Goal: Task Accomplishment & Management: Complete application form

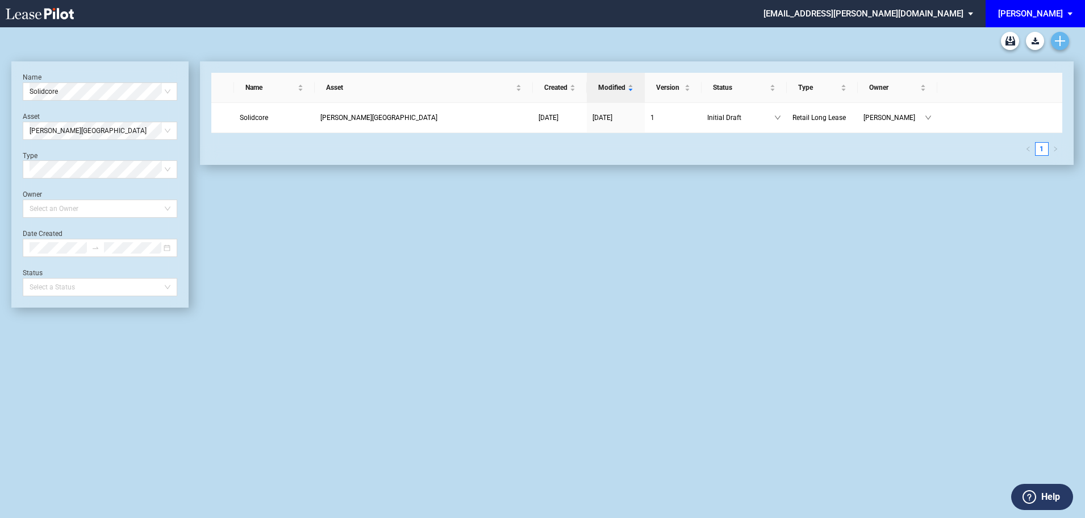
click at [1058, 43] on icon "Create new document" at bounding box center [1060, 41] width 10 height 10
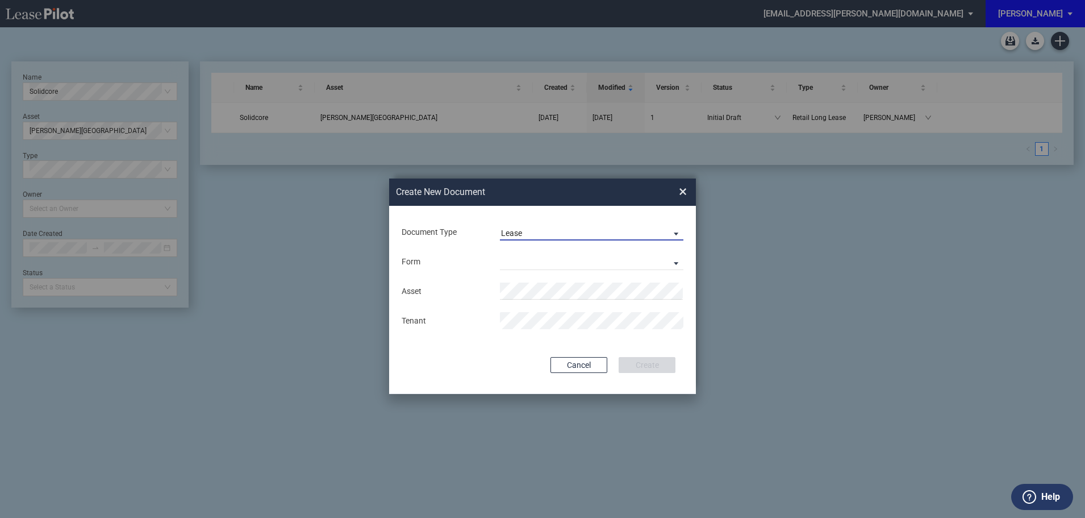
click at [537, 230] on span "Lease" at bounding box center [582, 233] width 163 height 11
click at [515, 229] on div "Lease" at bounding box center [513, 233] width 24 height 12
click at [541, 267] on md-select "Retail Long Lease Retail Short Lease" at bounding box center [591, 261] width 183 height 17
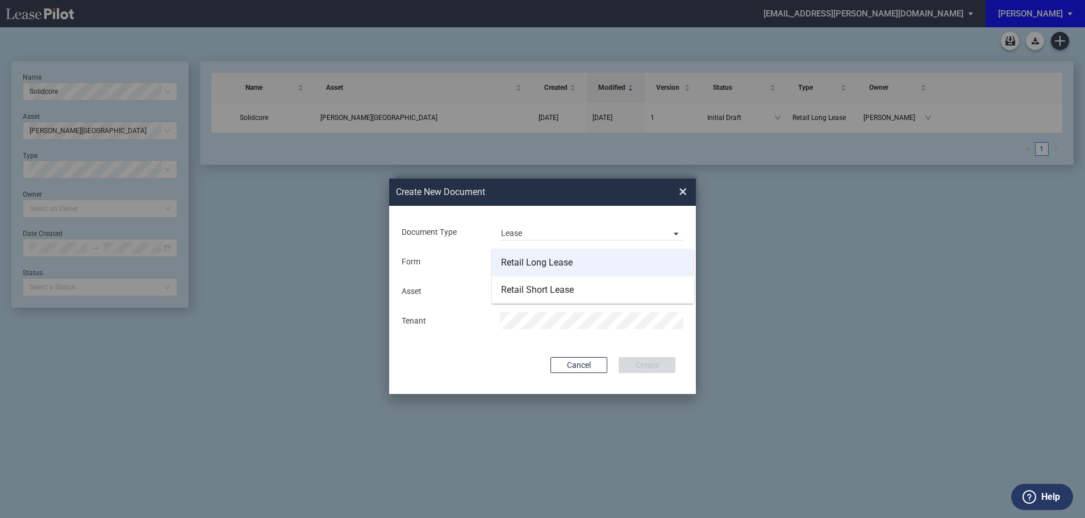
click at [543, 263] on div "Retail Long Lease" at bounding box center [537, 262] width 72 height 12
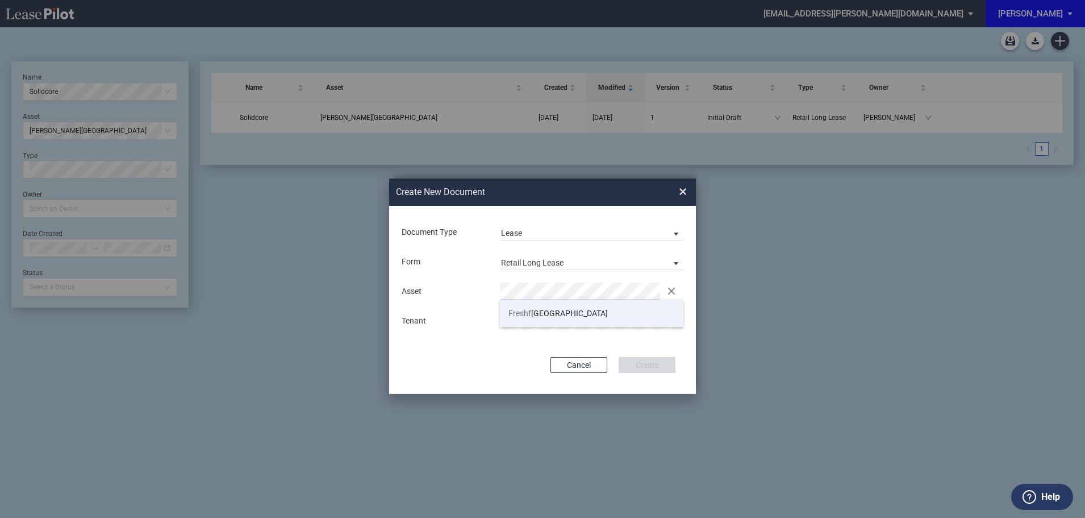
click at [529, 313] on span "Freshf" at bounding box center [519, 312] width 23 height 9
click at [637, 366] on button "Create" at bounding box center [647, 365] width 57 height 16
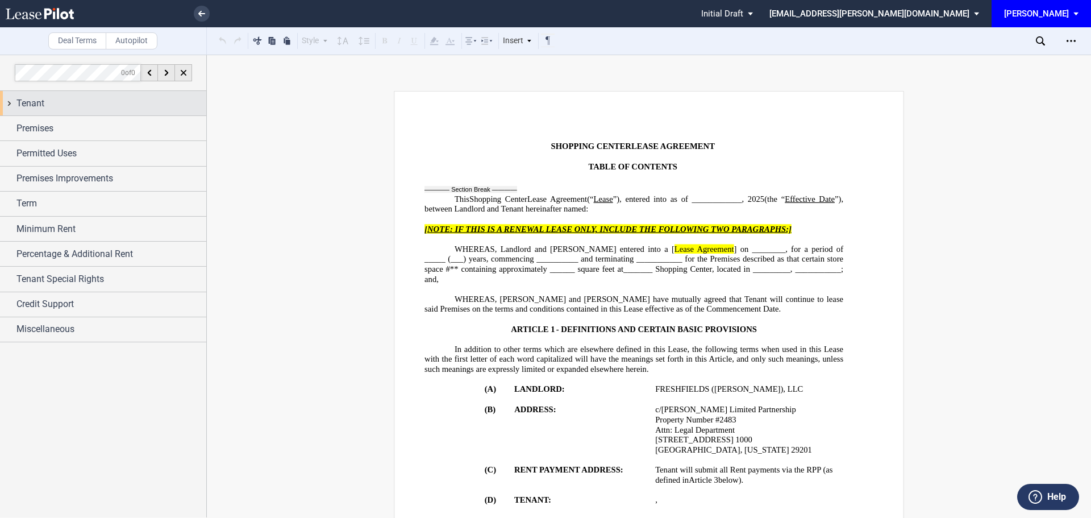
click at [48, 103] on div "Tenant" at bounding box center [111, 104] width 190 height 14
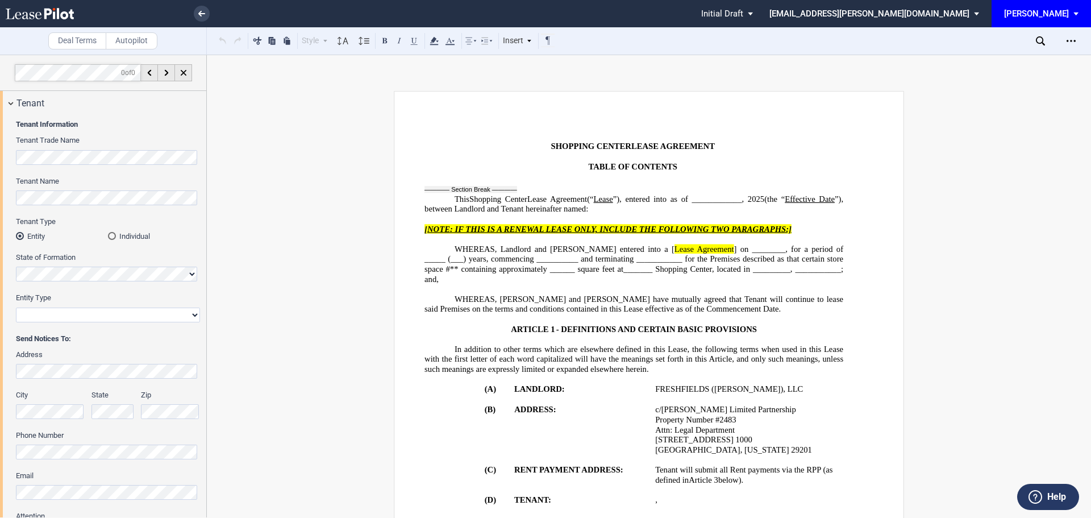
click at [81, 205] on div "Tenant Name" at bounding box center [108, 196] width 184 height 40
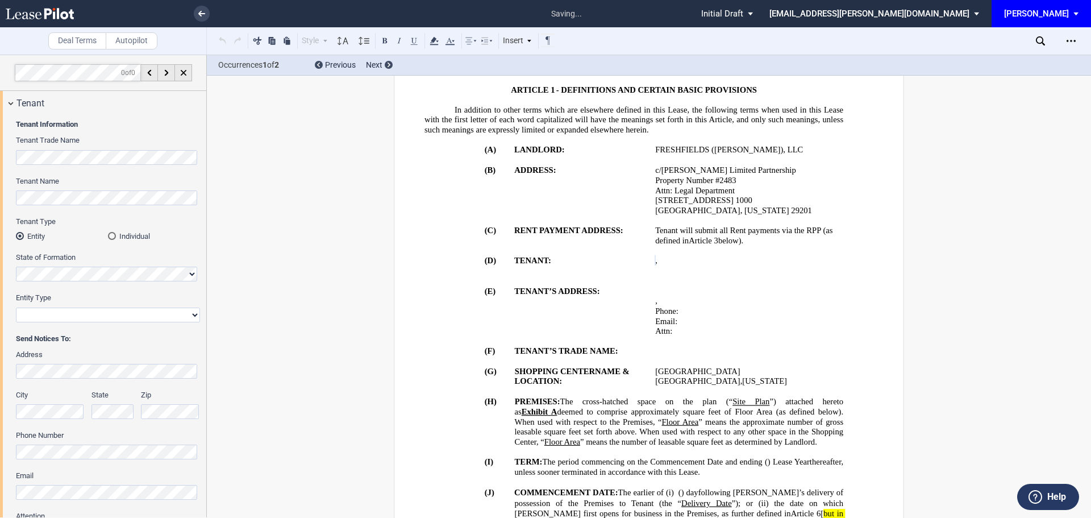
scroll to position [239, 0]
click at [0, 267] on html ".bocls-1{fill:#26354a;fill-rule:evenodd} Loading... × all changes saved Pending…" at bounding box center [545, 259] width 1091 height 518
click at [1, 274] on div "Tenant Information Tenant Trade Name Tenant Name Tenant Type Entity Individual …" at bounding box center [103, 336] width 206 height 443
click at [87, 315] on select "Corporation Limited Liability Company General Partnership Limited Partnership O…" at bounding box center [108, 314] width 184 height 15
select select "limited liability company"
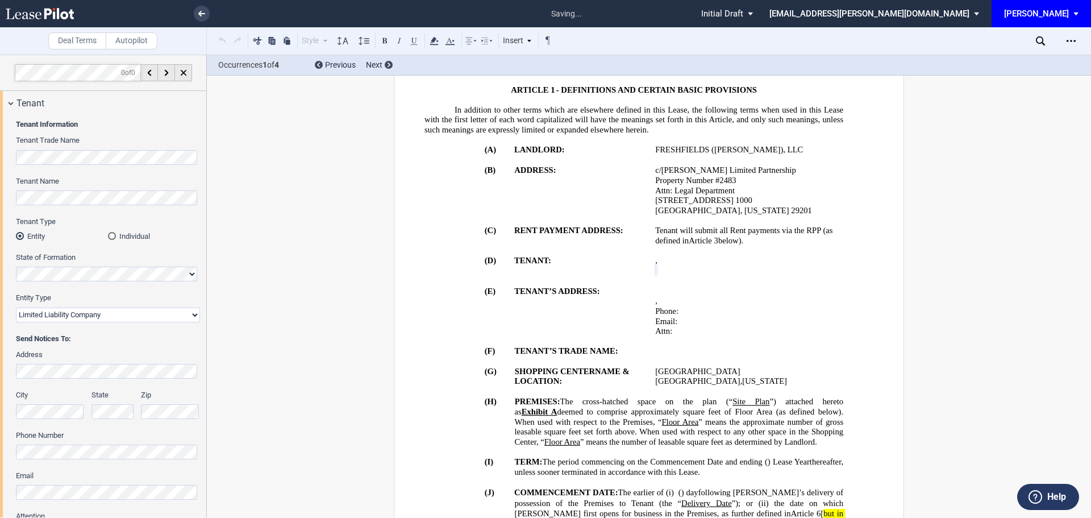
click at [16, 307] on select "Corporation Limited Liability Company General Partnership Limited Partnership O…" at bounding box center [108, 314] width 184 height 15
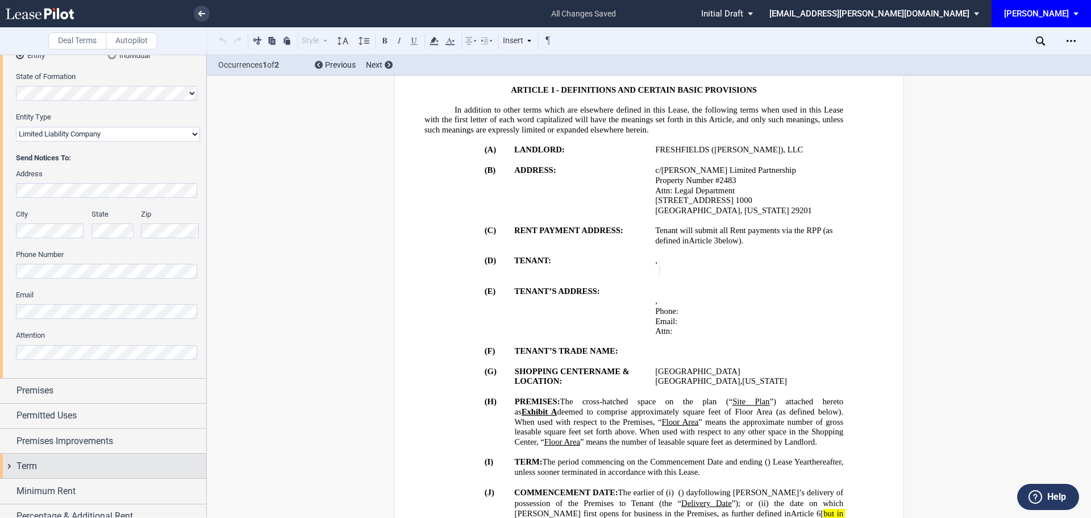
scroll to position [268, 0]
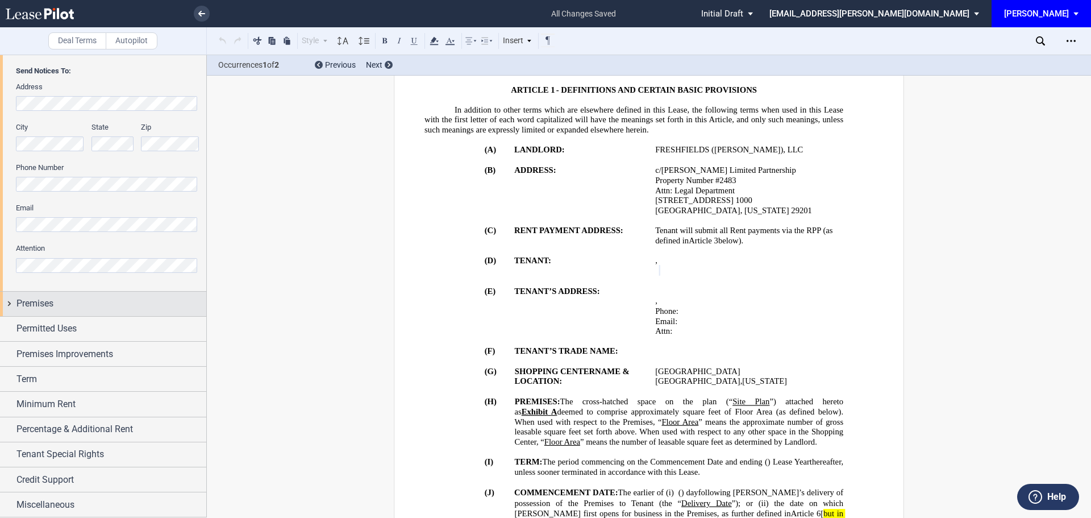
click at [42, 303] on span "Premises" at bounding box center [34, 304] width 37 height 14
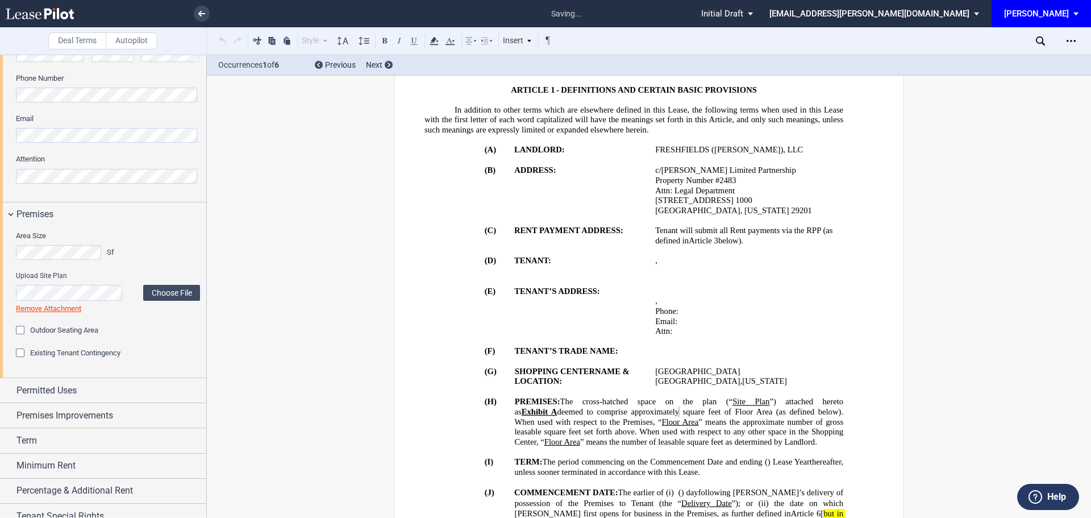
scroll to position [418, 0]
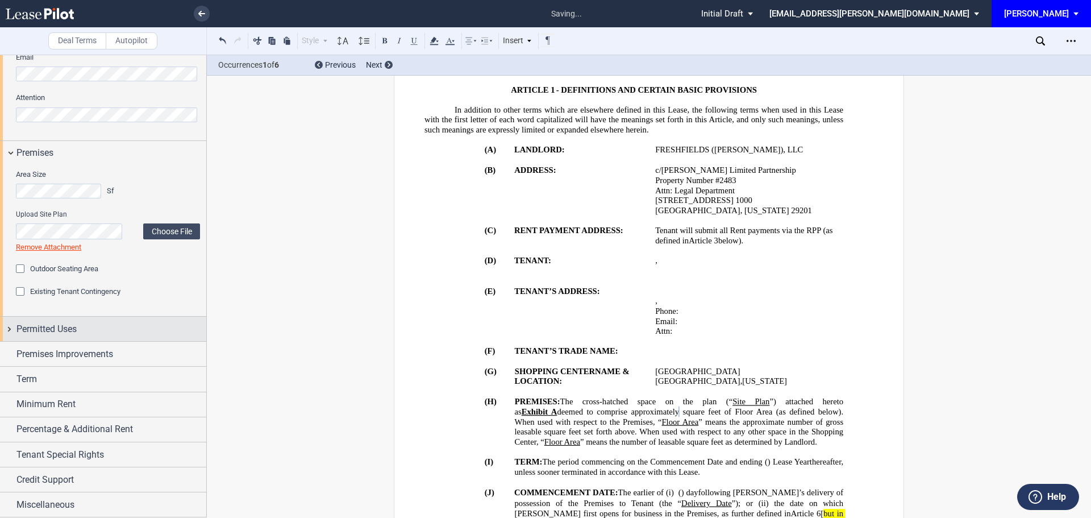
click at [28, 325] on span "Permitted Uses" at bounding box center [46, 329] width 60 height 14
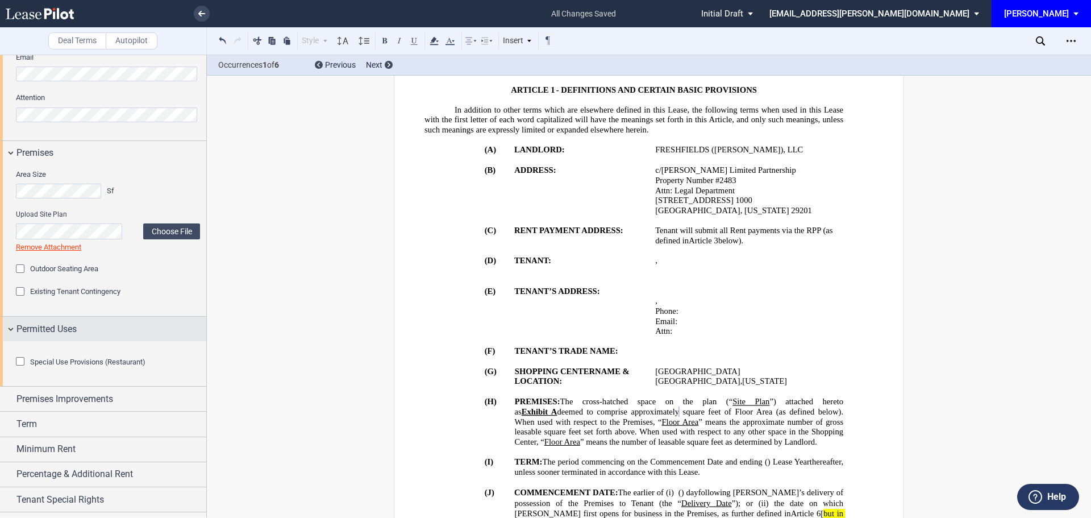
scroll to position [526, 0]
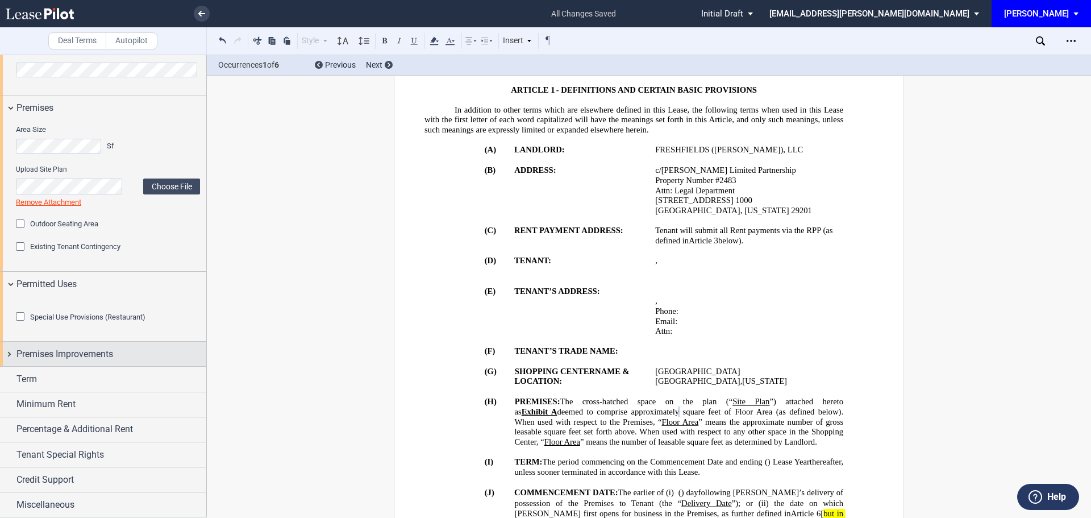
click at [65, 352] on span "Premises Improvements" at bounding box center [64, 354] width 97 height 14
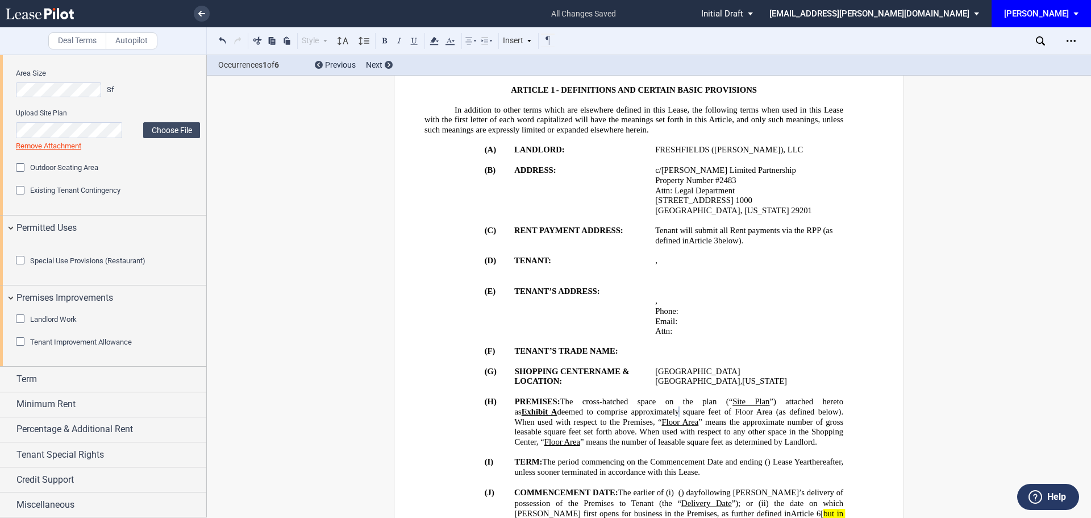
click at [20, 348] on div "Tenant Improvement Allowance" at bounding box center [21, 342] width 11 height 11
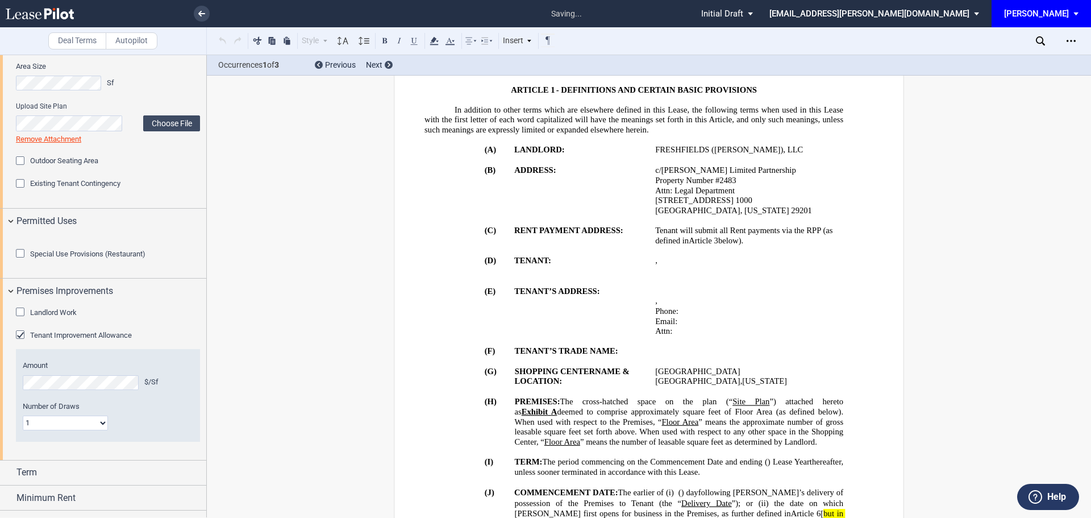
scroll to position [1737, 0]
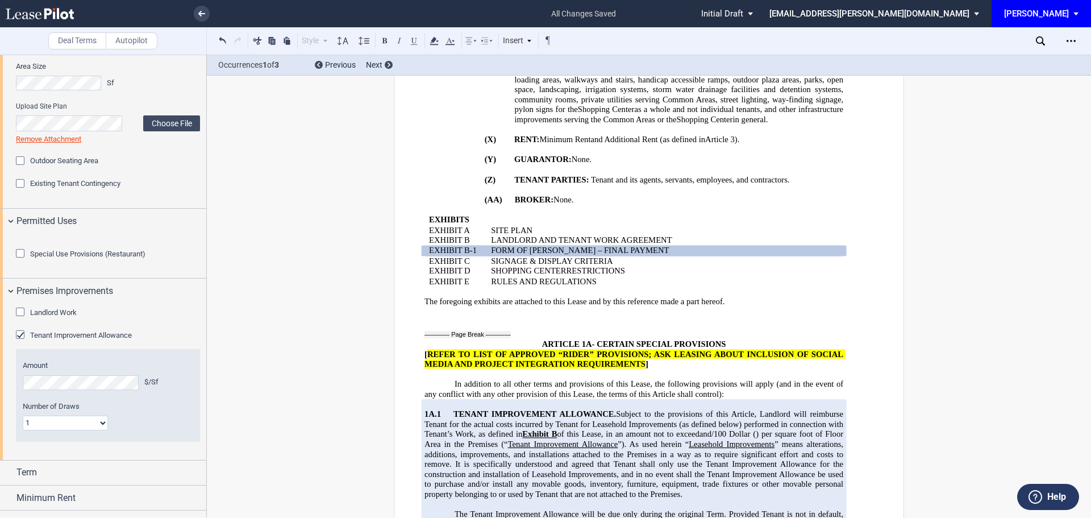
click at [24, 319] on div "Landlord Work" at bounding box center [21, 312] width 11 height 11
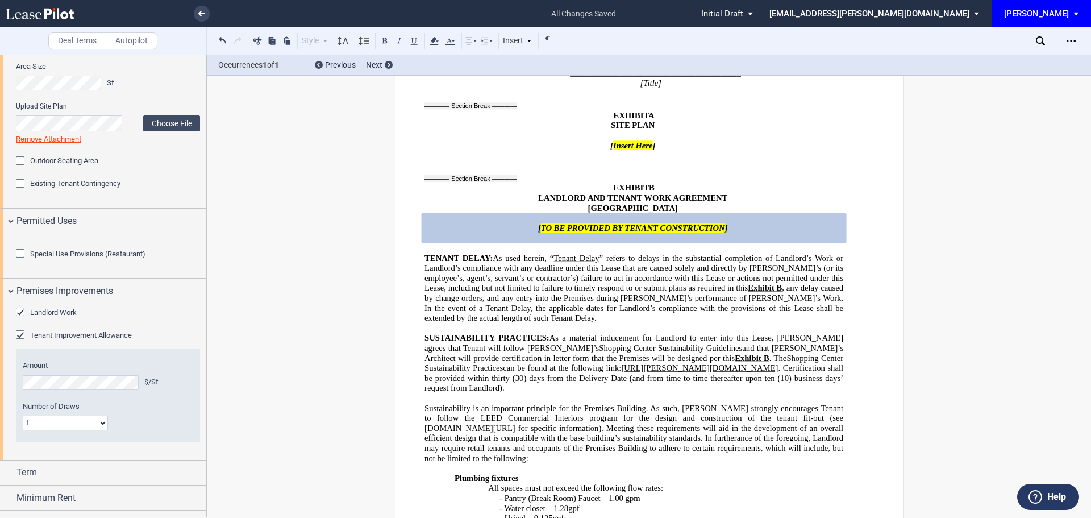
scroll to position [19647, 0]
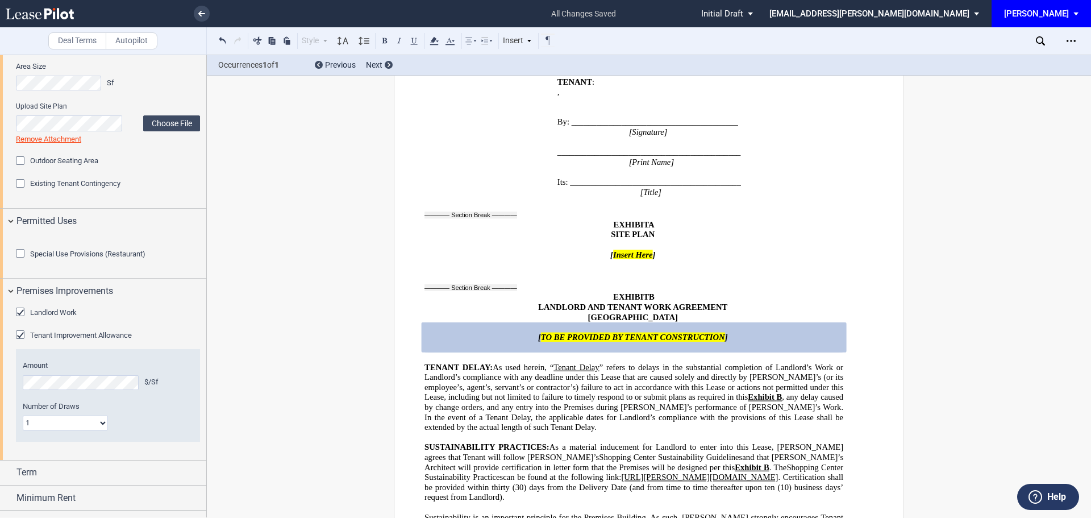
click at [19, 319] on div "Landlord Work" at bounding box center [21, 312] width 11 height 11
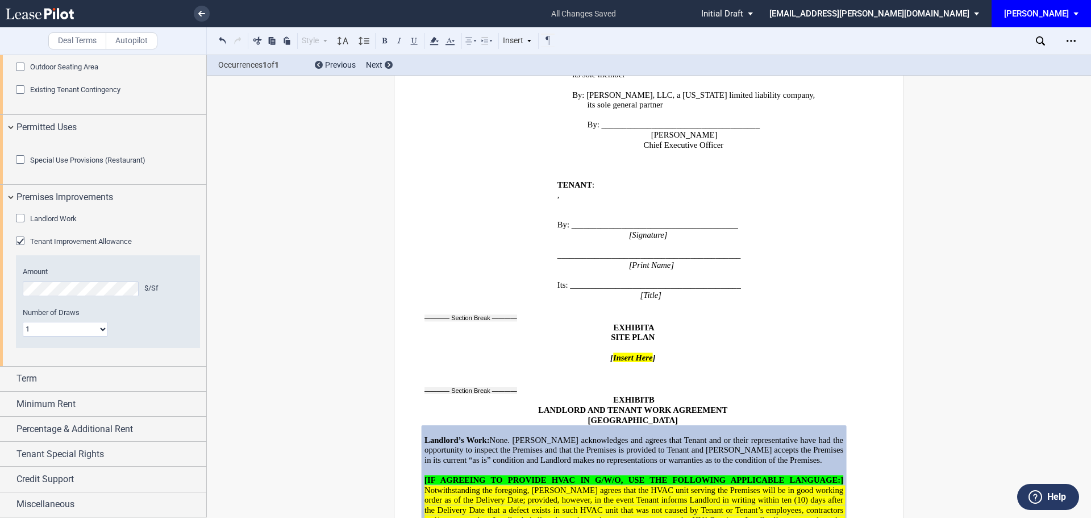
scroll to position [682, 0]
click at [72, 290] on div "Amount $/Sf" at bounding box center [108, 280] width 170 height 29
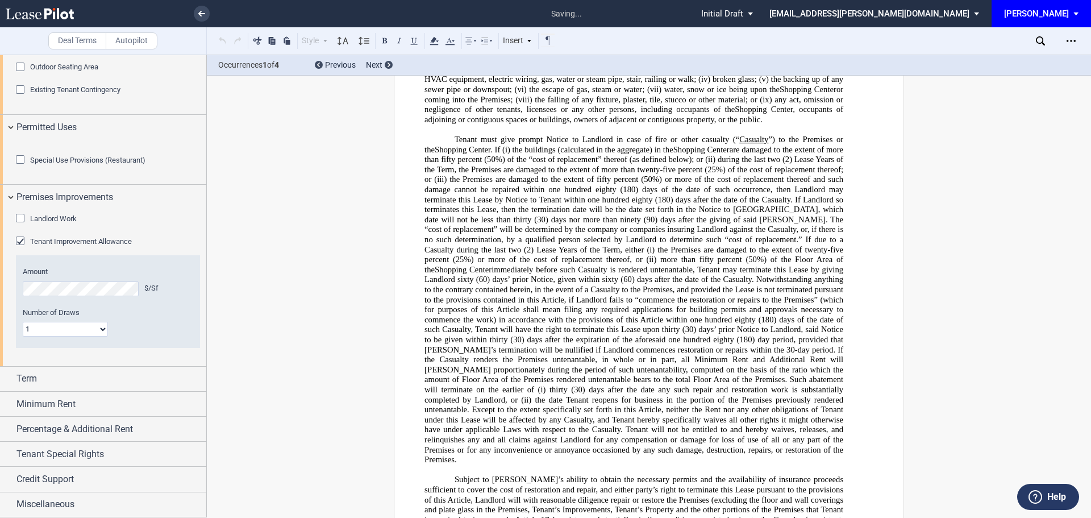
scroll to position [1921, 0]
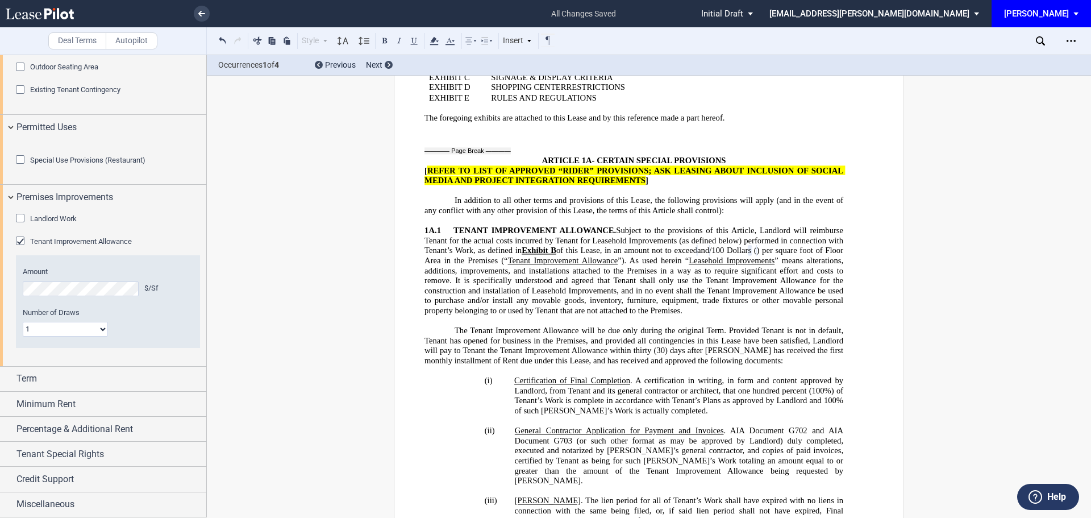
drag, startPoint x: 31, startPoint y: 382, endPoint x: 4, endPoint y: 391, distance: 28.4
click at [30, 382] on span "Term" at bounding box center [26, 379] width 20 height 14
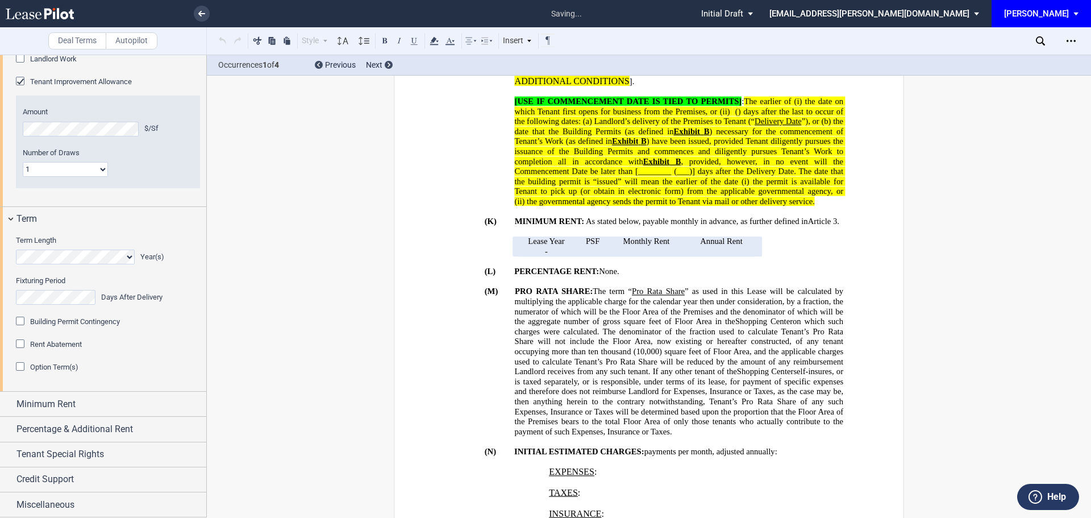
scroll to position [440, 0]
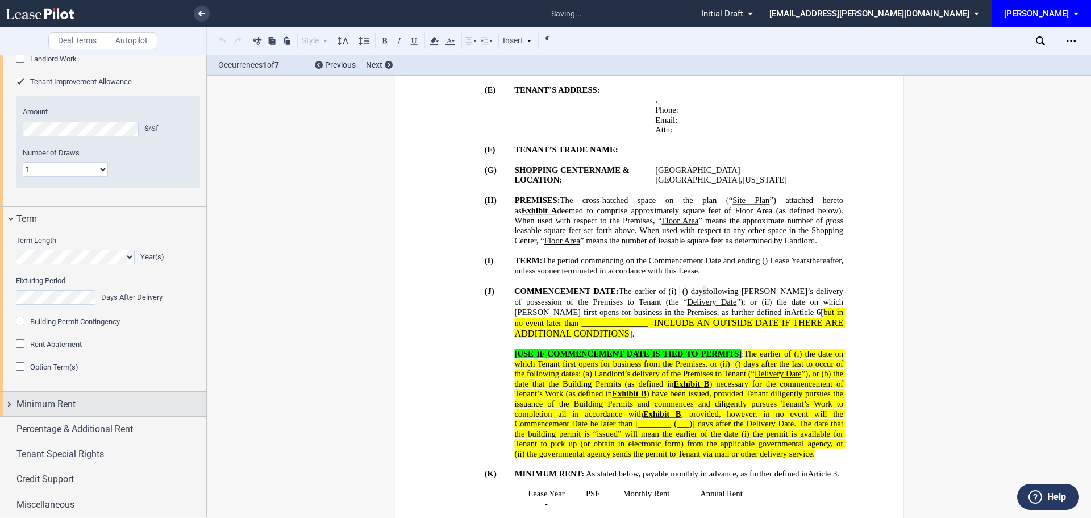
click at [64, 399] on span "Minimum Rent" at bounding box center [45, 404] width 59 height 14
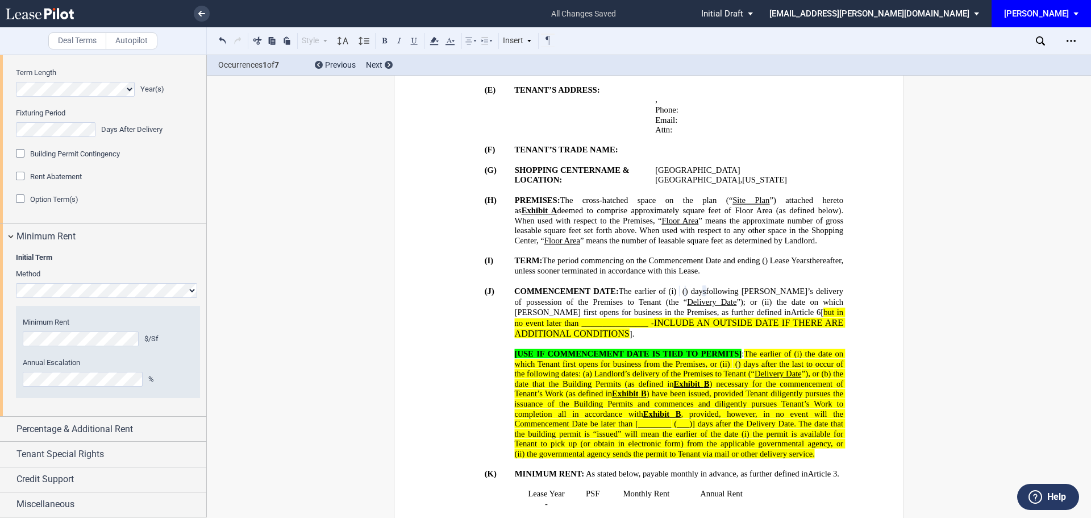
scroll to position [1009, 0]
drag, startPoint x: 77, startPoint y: 321, endPoint x: 76, endPoint y: 327, distance: 6.5
click at [76, 327] on label "Minimum Rent" at bounding box center [108, 322] width 170 height 10
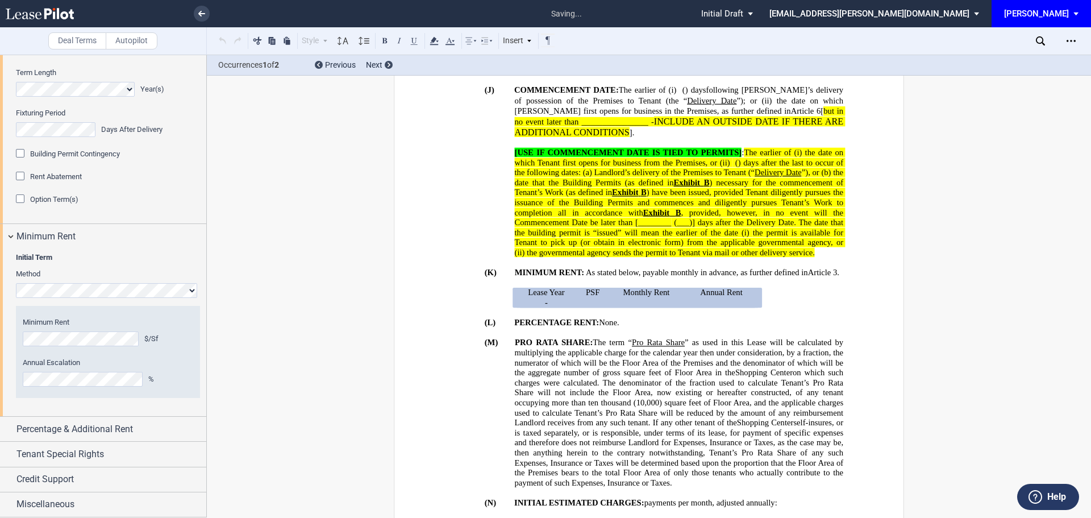
scroll to position [688, 0]
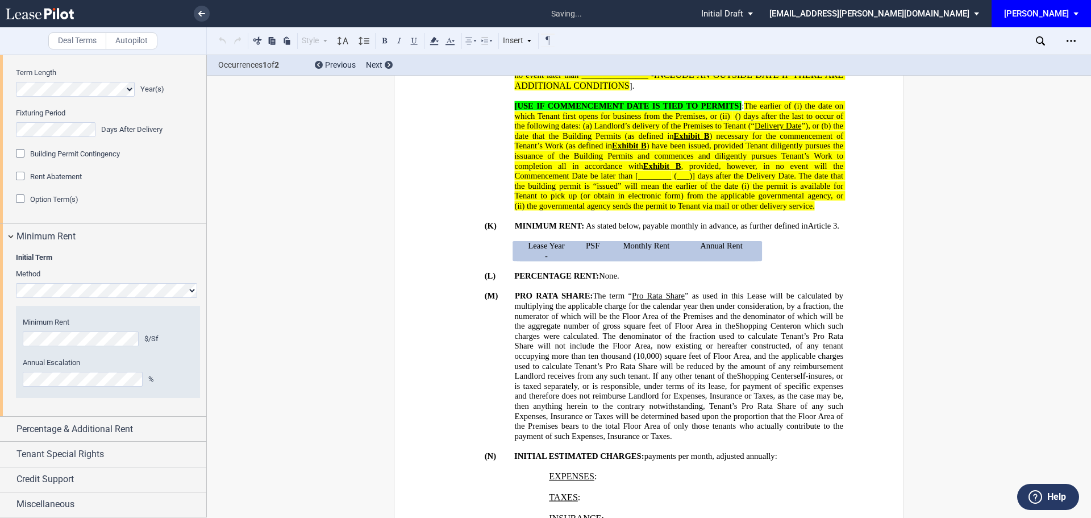
click at [39, 387] on div "Year 1 $/Sf Year 2 $/Sf Year 3 $/Sf Year 4 $/Sf Year 5 $/Sf Minimum Rent $/Sf A…" at bounding box center [108, 352] width 184 height 92
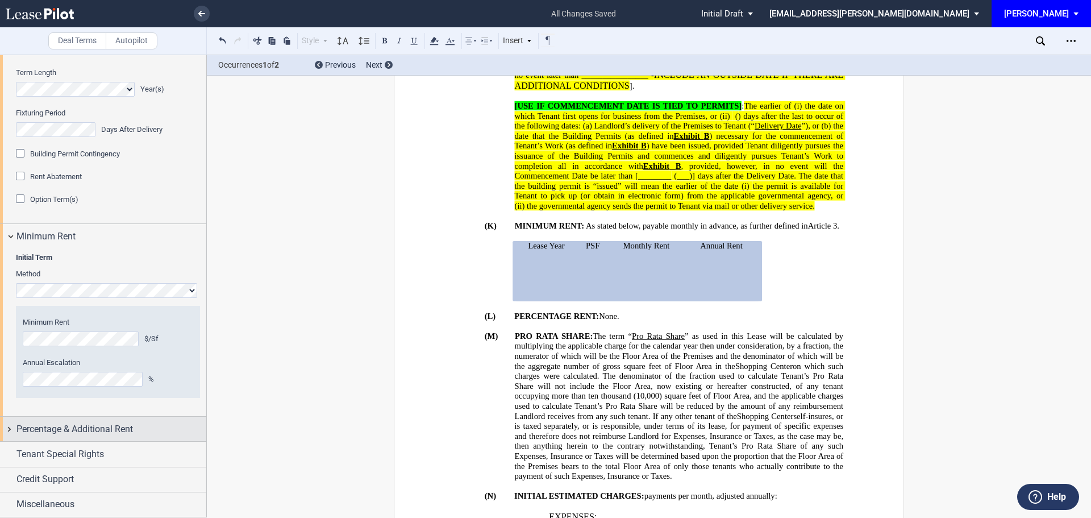
click at [91, 428] on span "Percentage & Additional Rent" at bounding box center [74, 429] width 116 height 14
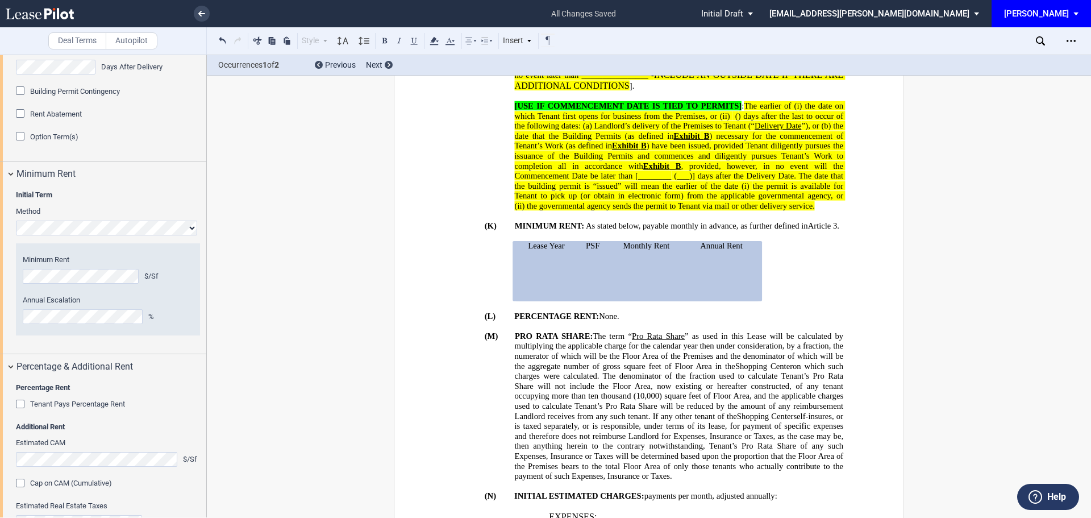
click at [22, 411] on div "Tenant Pays Percentage Rent" at bounding box center [21, 404] width 11 height 11
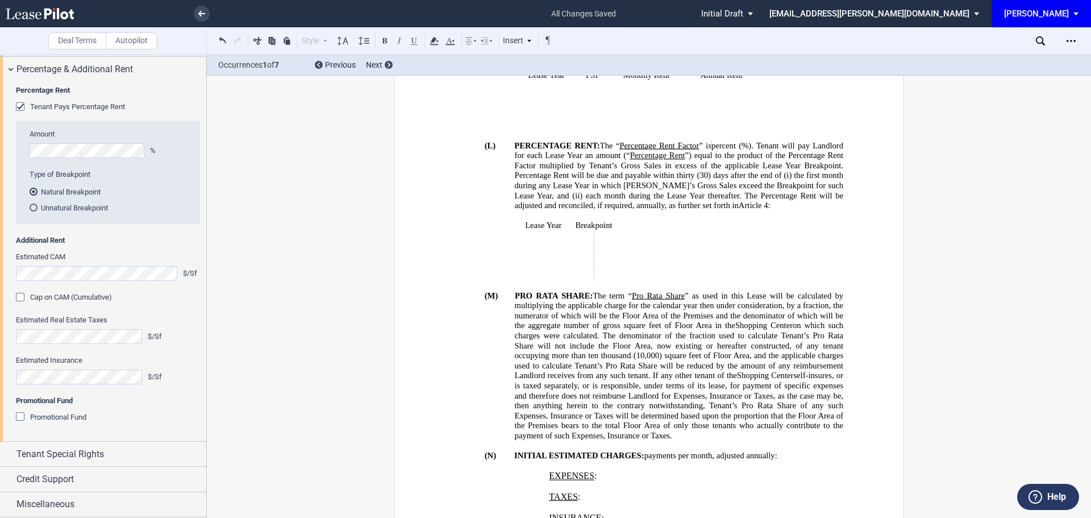
scroll to position [1369, 0]
click at [68, 450] on span "Tenant Special Rights" at bounding box center [59, 454] width 87 height 14
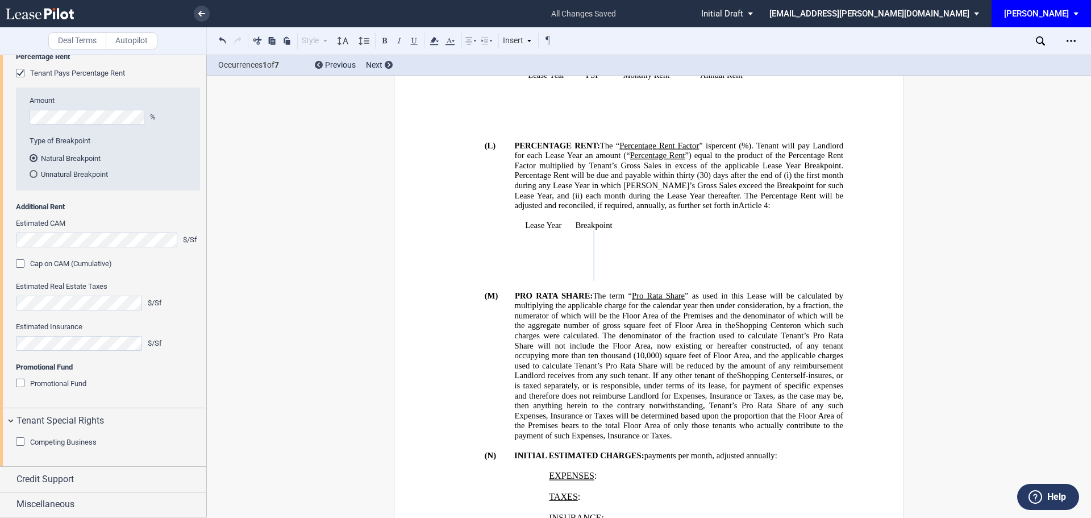
scroll to position [1403, 0]
click at [57, 476] on span "Credit Support" at bounding box center [44, 479] width 57 height 14
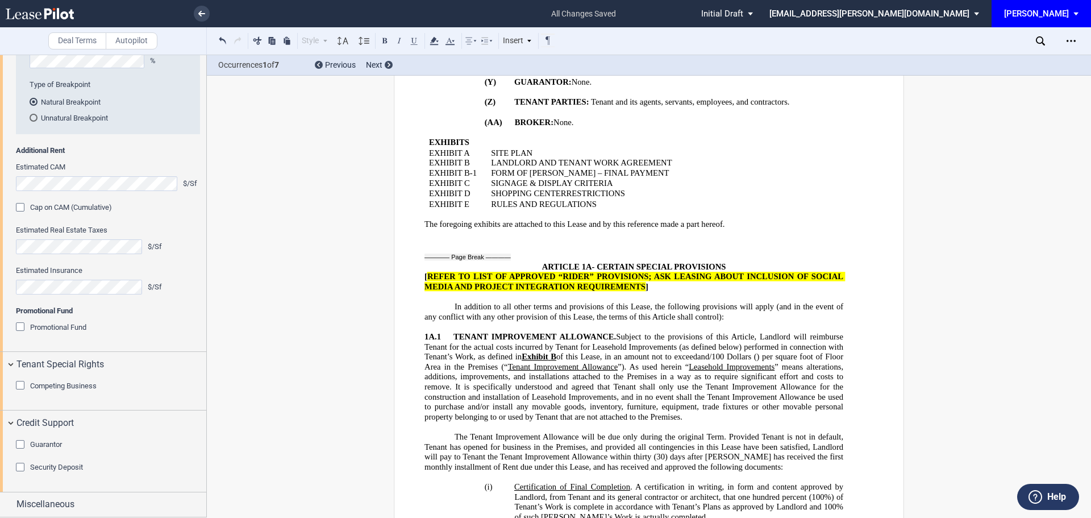
scroll to position [1459, 0]
click at [19, 468] on div "Security Deposit" at bounding box center [21, 467] width 11 height 11
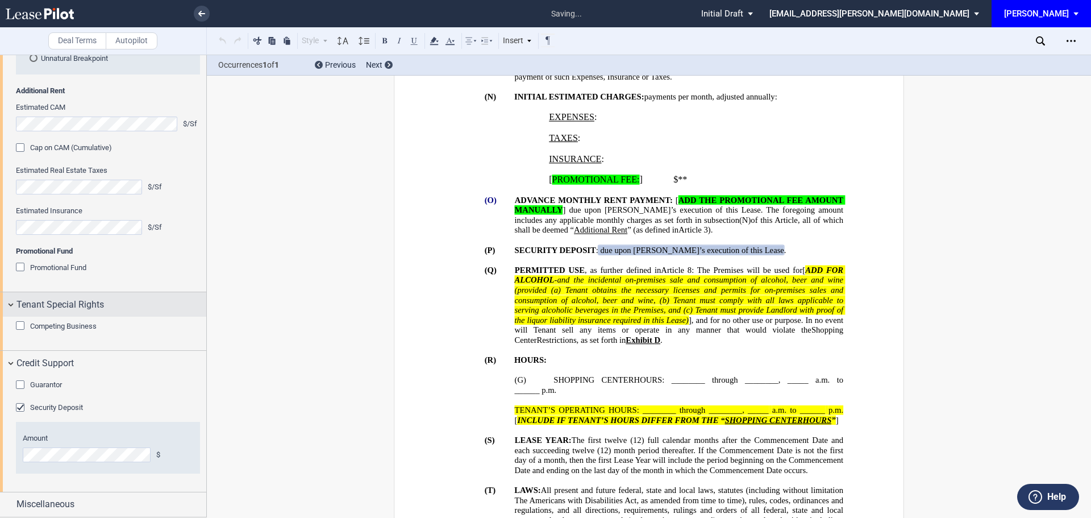
scroll to position [1519, 0]
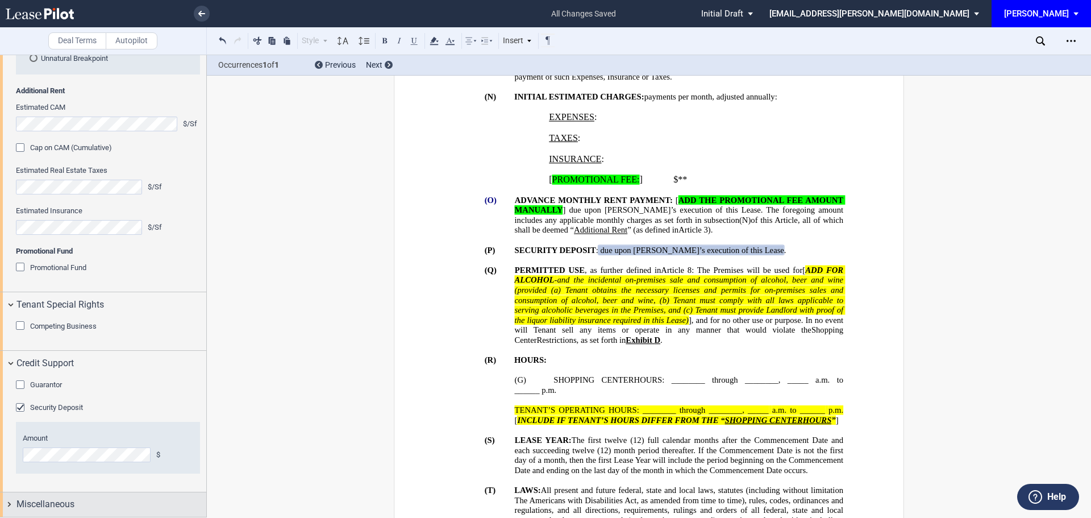
click at [61, 502] on span "Miscellaneous" at bounding box center [45, 504] width 58 height 14
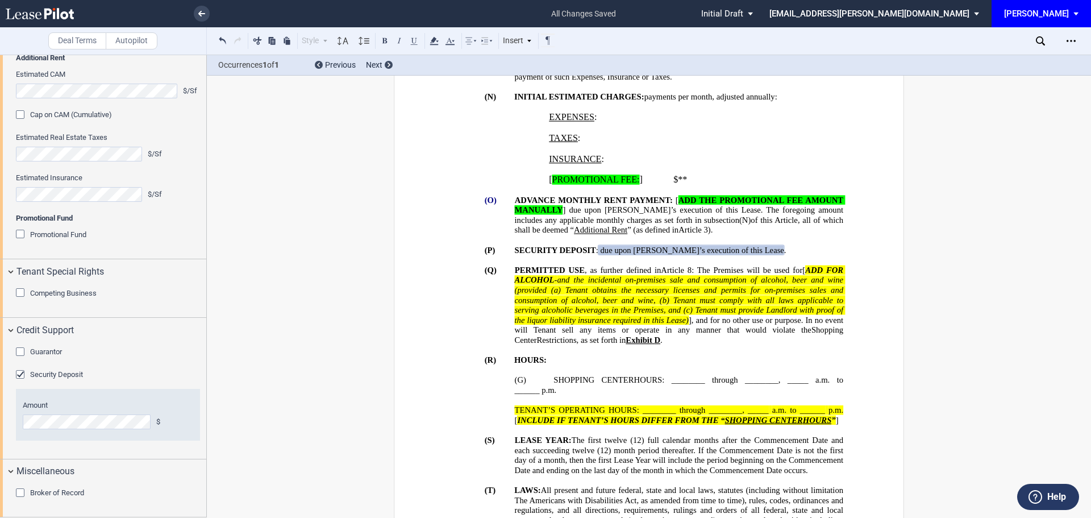
scroll to position [1552, 0]
click at [16, 492] on div "Broker of Record" at bounding box center [21, 492] width 11 height 11
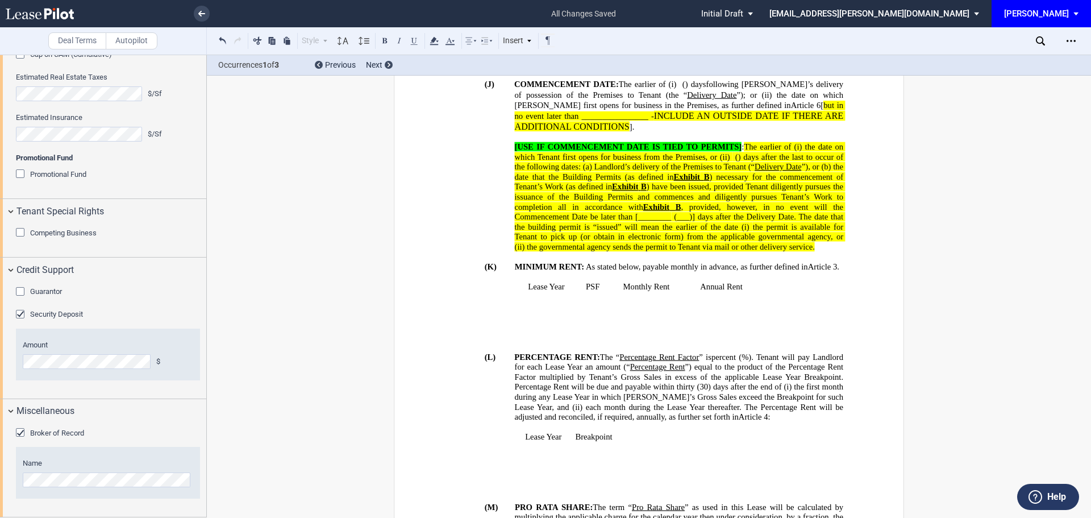
scroll to position [683, 0]
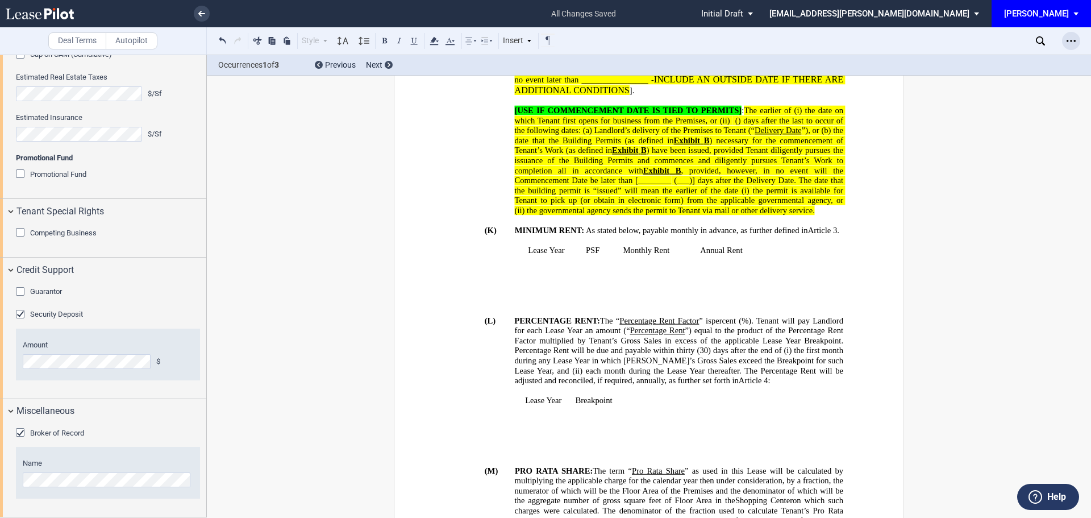
click at [1067, 40] on use "Open Lease options menu" at bounding box center [1070, 41] width 9 height 2
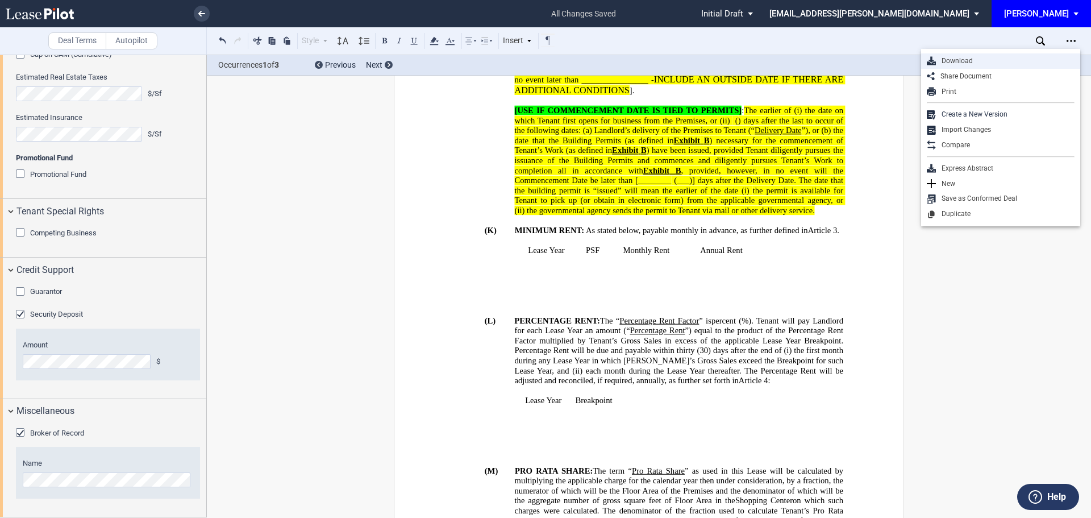
click at [962, 60] on div "Download" at bounding box center [1005, 61] width 139 height 10
